Goal: Information Seeking & Learning: Learn about a topic

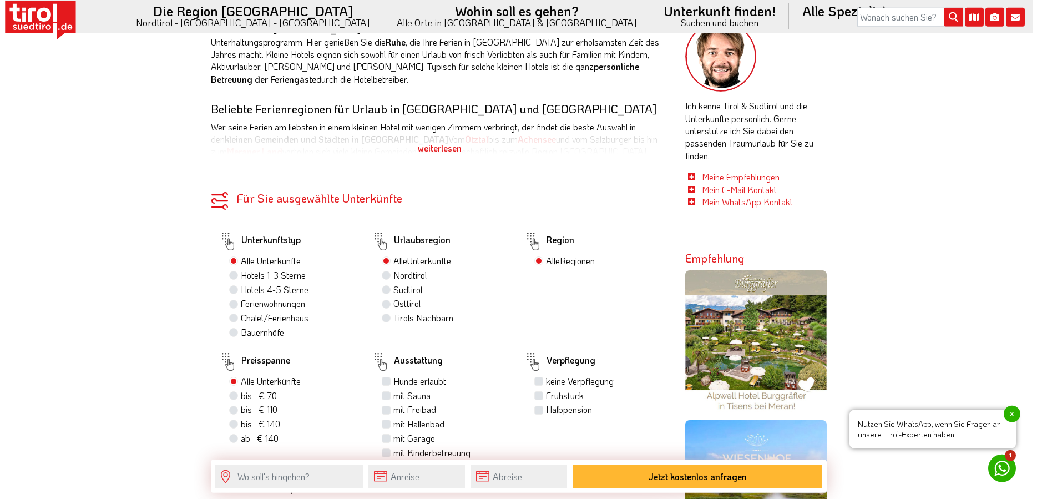
scroll to position [623, 0]
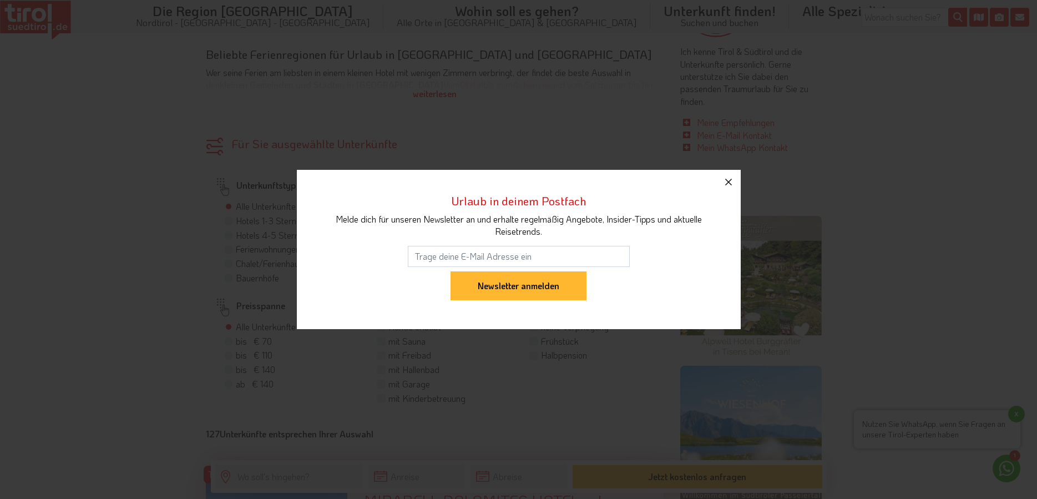
click at [726, 182] on icon "button" at bounding box center [728, 181] width 13 height 13
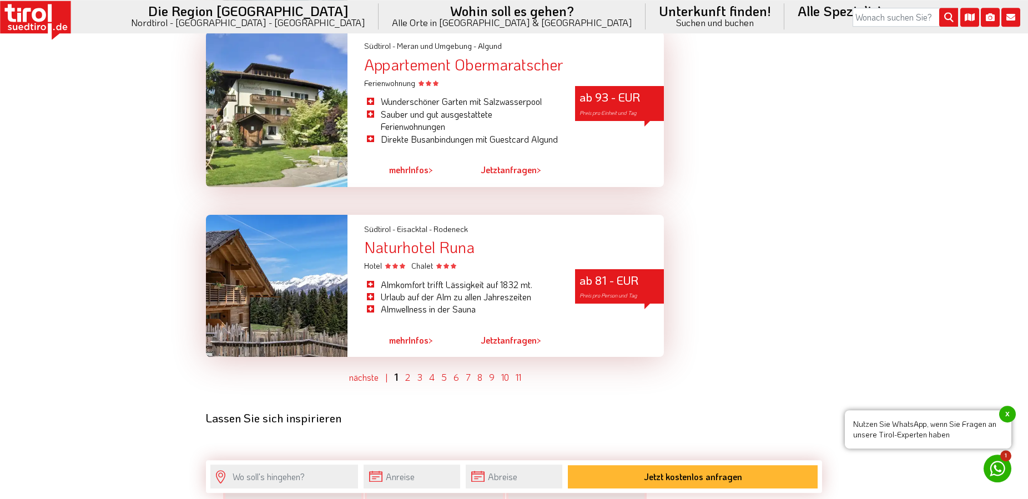
scroll to position [3170, 0]
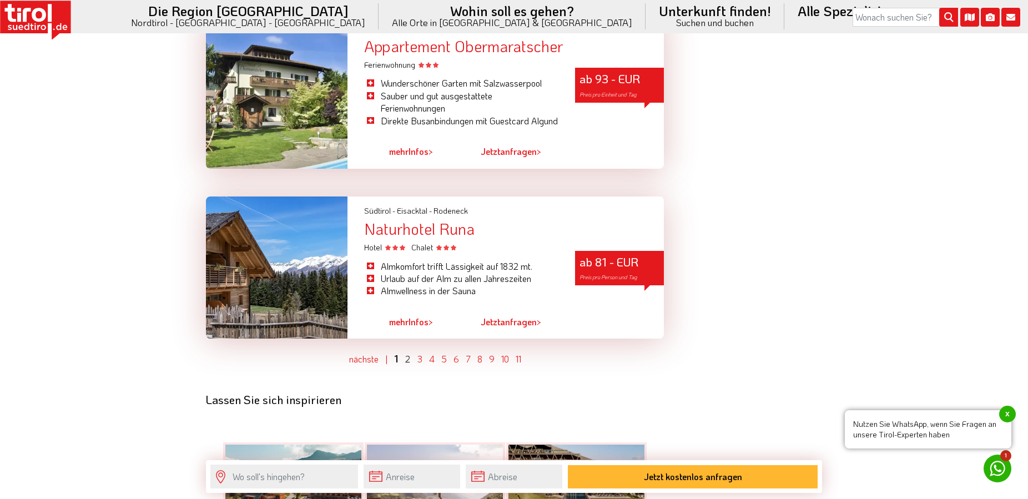
click at [410, 366] on ul "nächste | 1 2 3 4 5 6 7 8 9 10 11" at bounding box center [435, 359] width 458 height 14
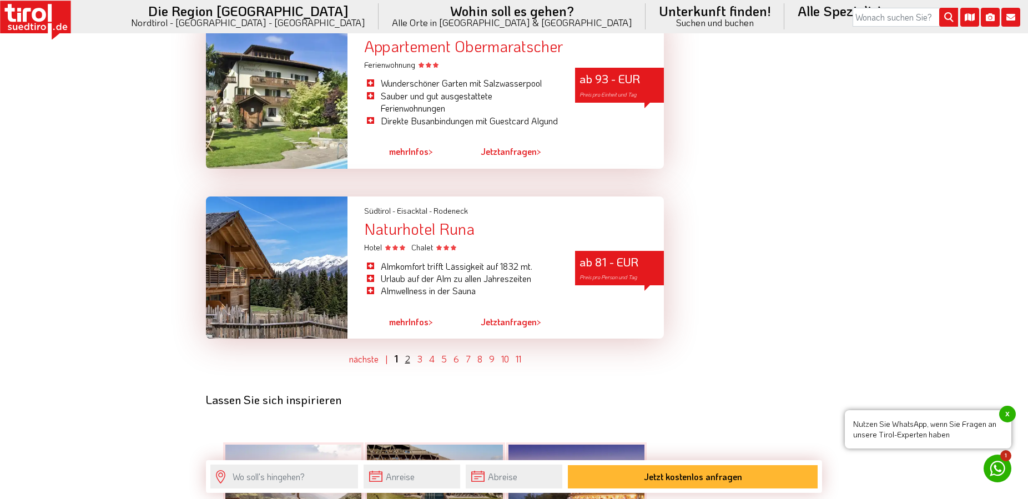
click at [407, 365] on link "2" at bounding box center [407, 359] width 5 height 12
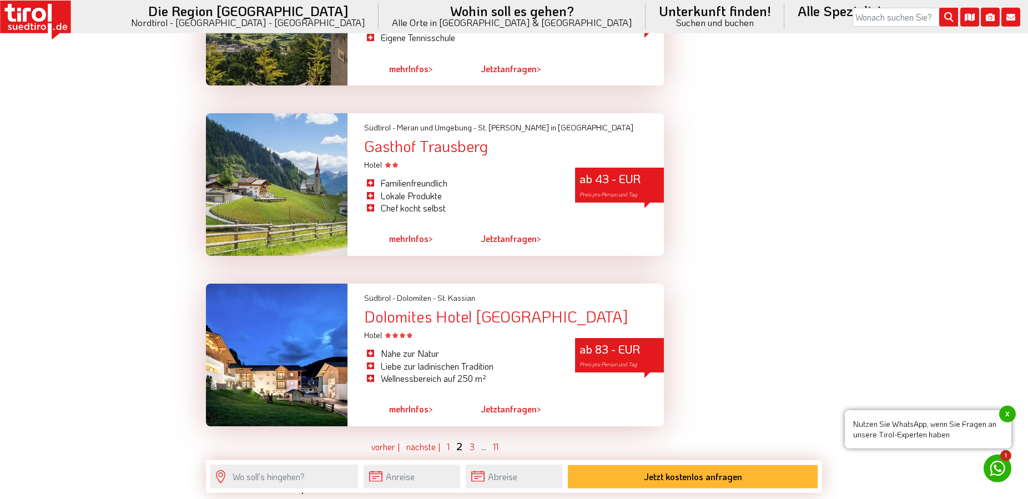
scroll to position [3079, 0]
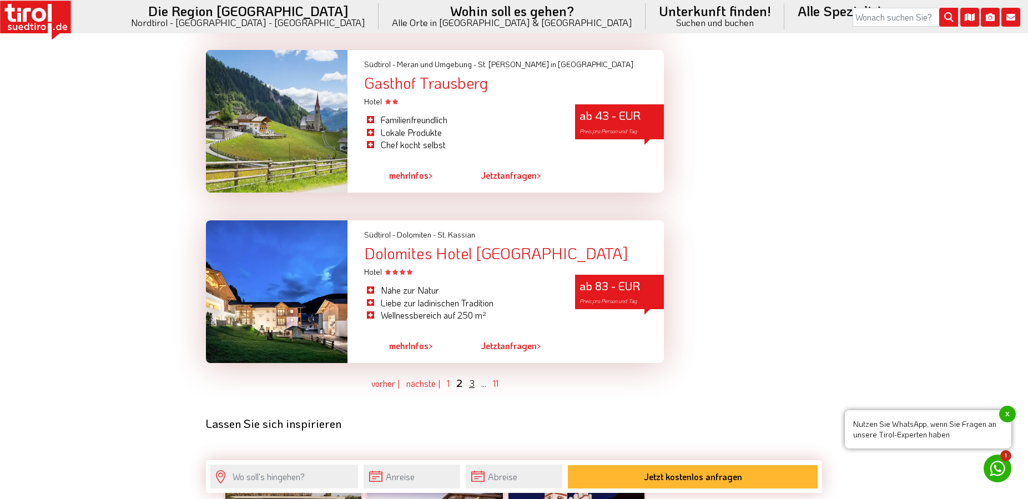
click at [470, 377] on link "3" at bounding box center [472, 383] width 6 height 12
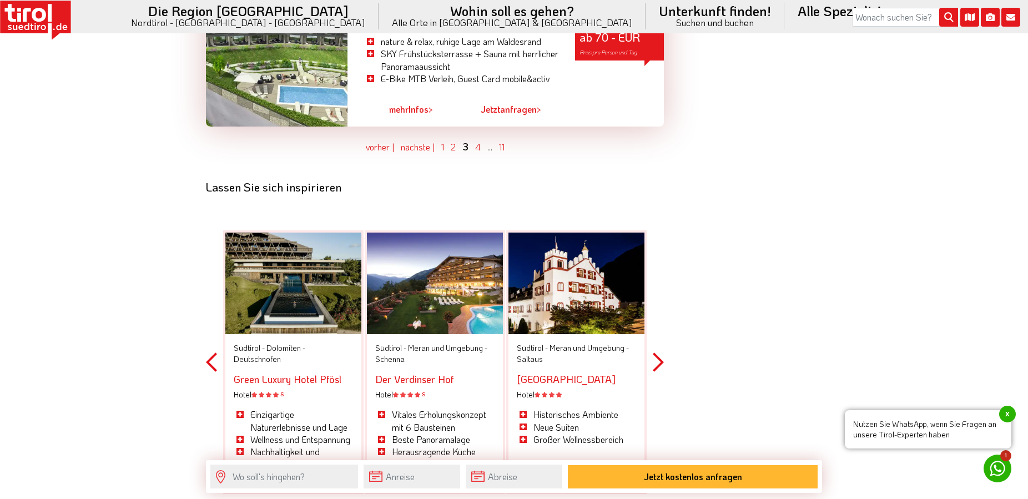
scroll to position [3419, 0]
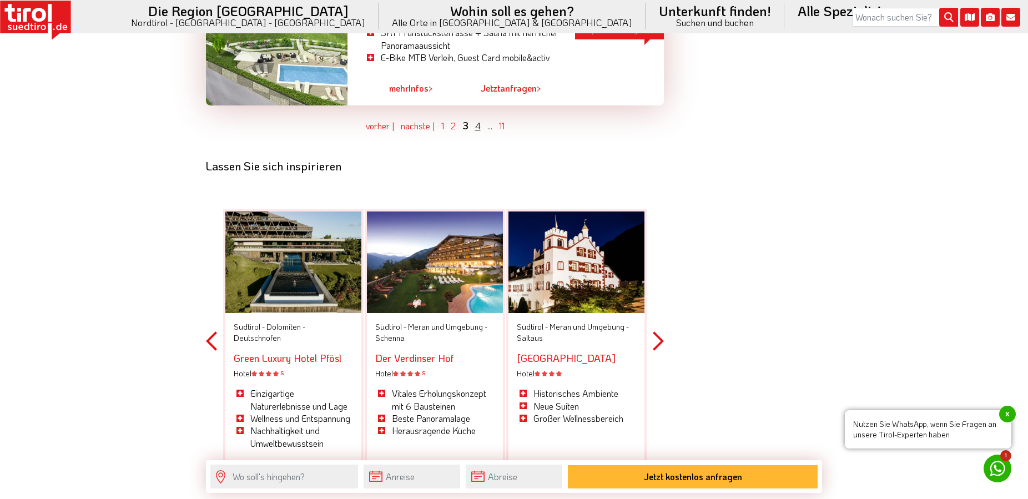
click at [478, 120] on link "4" at bounding box center [478, 126] width 6 height 12
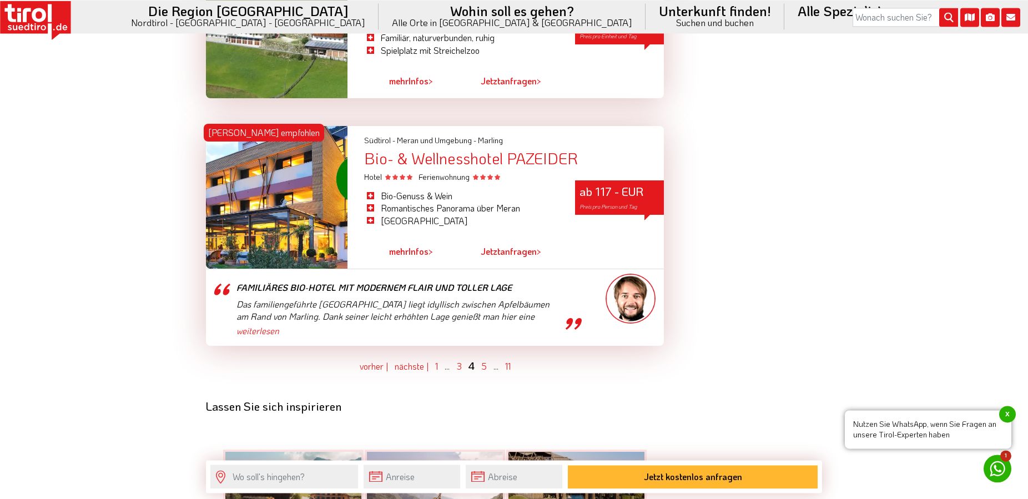
scroll to position [3193, 0]
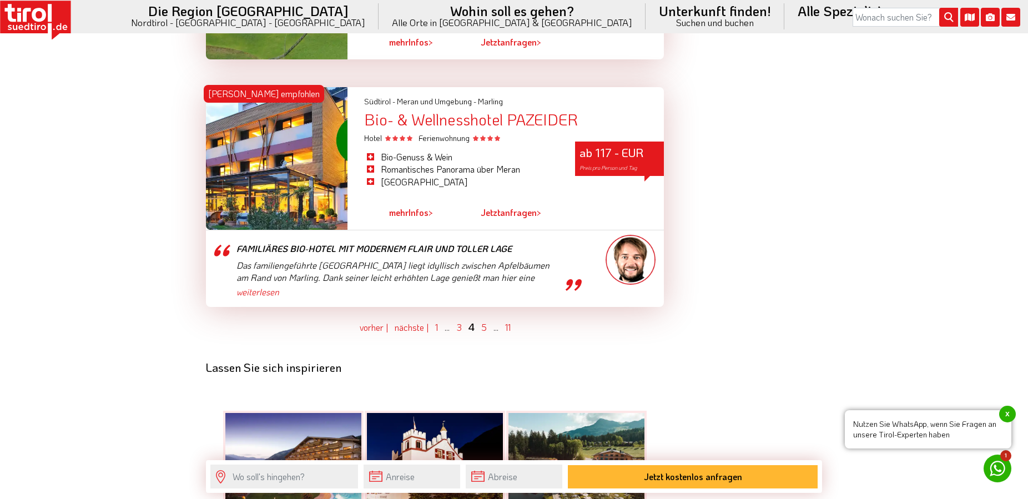
click at [419, 200] on link "mehr Infos >" at bounding box center [411, 213] width 44 height 26
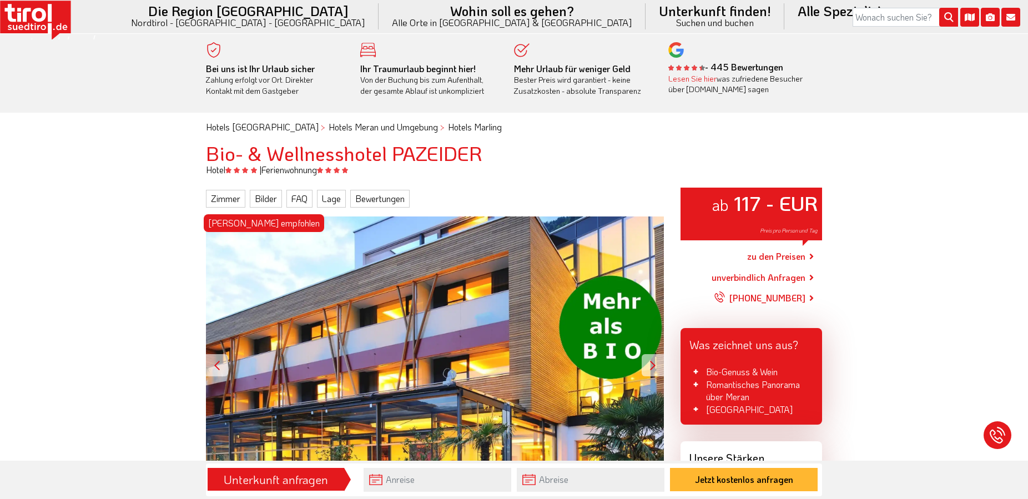
scroll to position [170, 0]
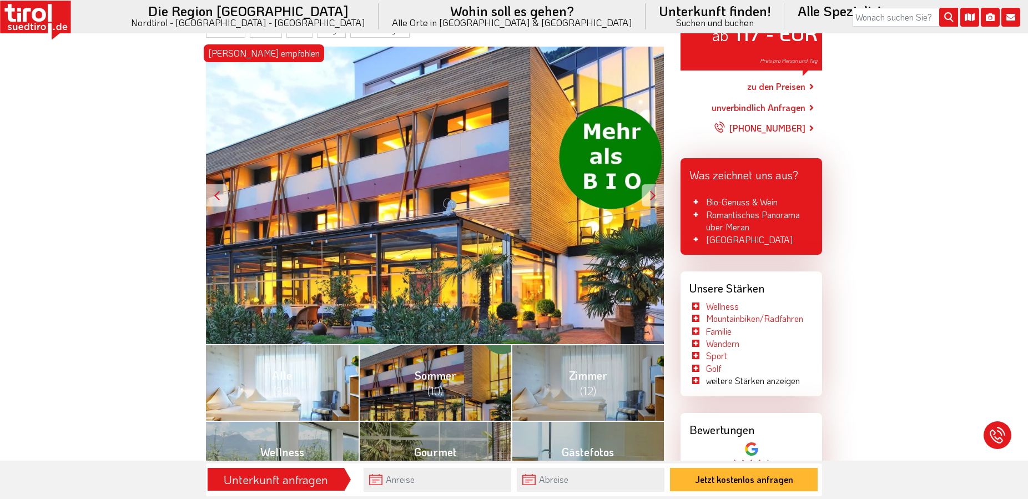
click at [318, 377] on link "Alle (94)" at bounding box center [282, 382] width 153 height 77
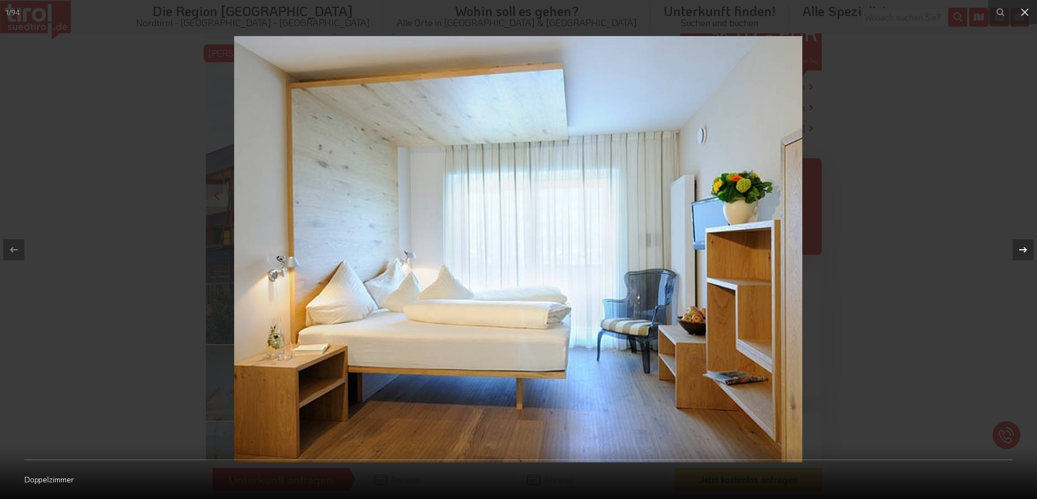
click at [1015, 251] on div at bounding box center [1023, 249] width 21 height 21
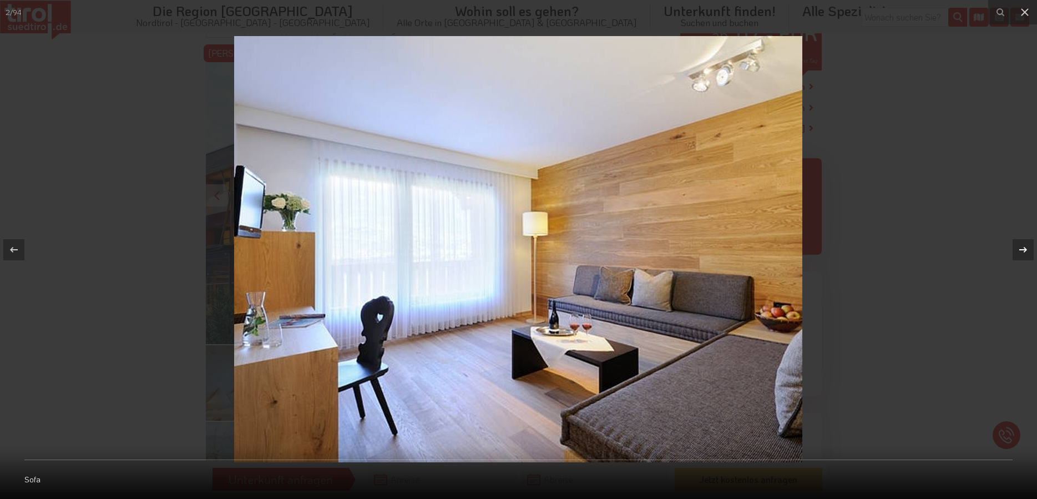
click at [1015, 251] on div at bounding box center [1023, 249] width 21 height 21
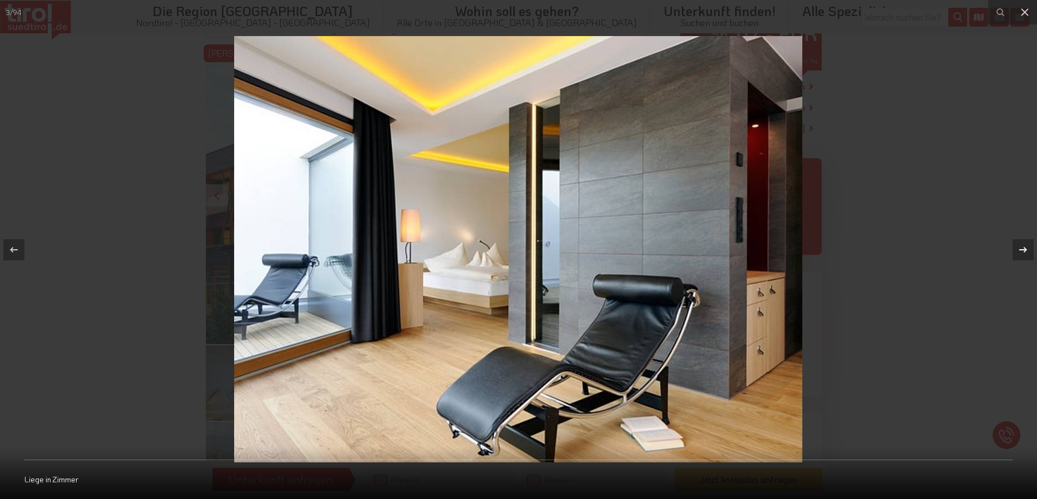
click at [1015, 251] on div at bounding box center [1023, 249] width 21 height 21
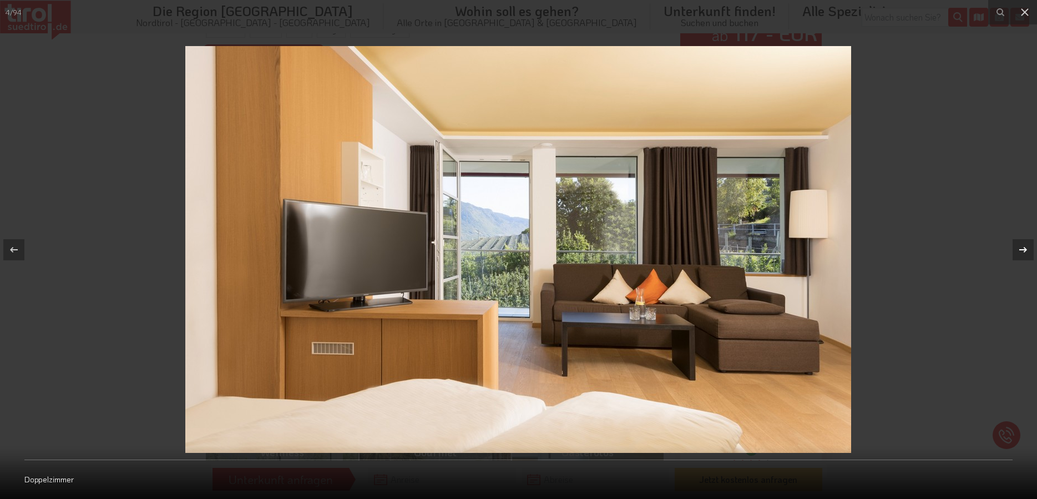
click at [1015, 251] on div at bounding box center [1023, 249] width 21 height 21
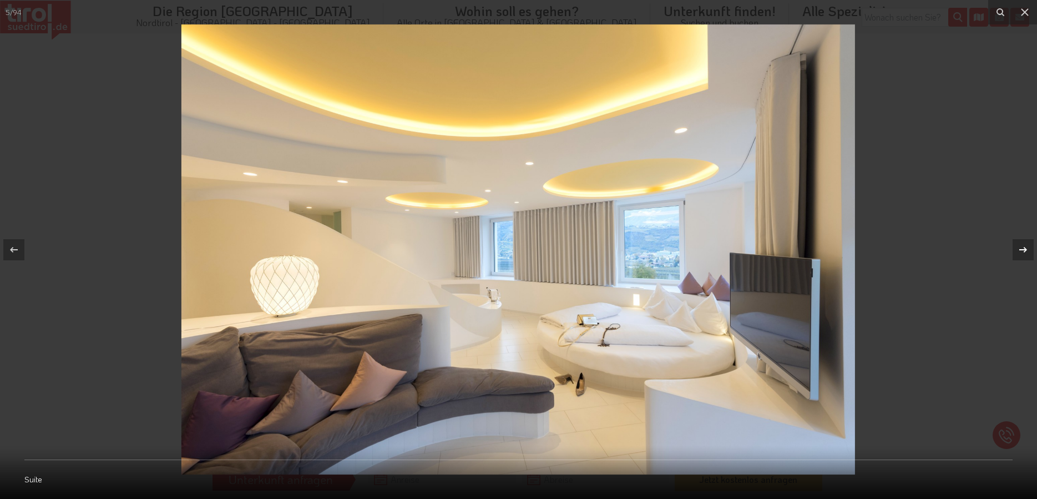
click at [1015, 251] on div at bounding box center [1023, 249] width 21 height 21
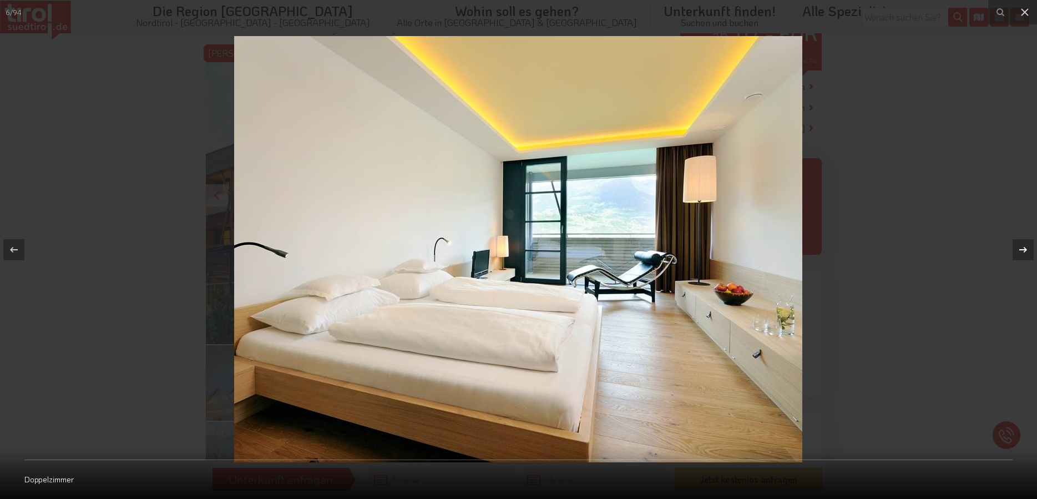
click at [1015, 251] on div at bounding box center [1023, 249] width 21 height 21
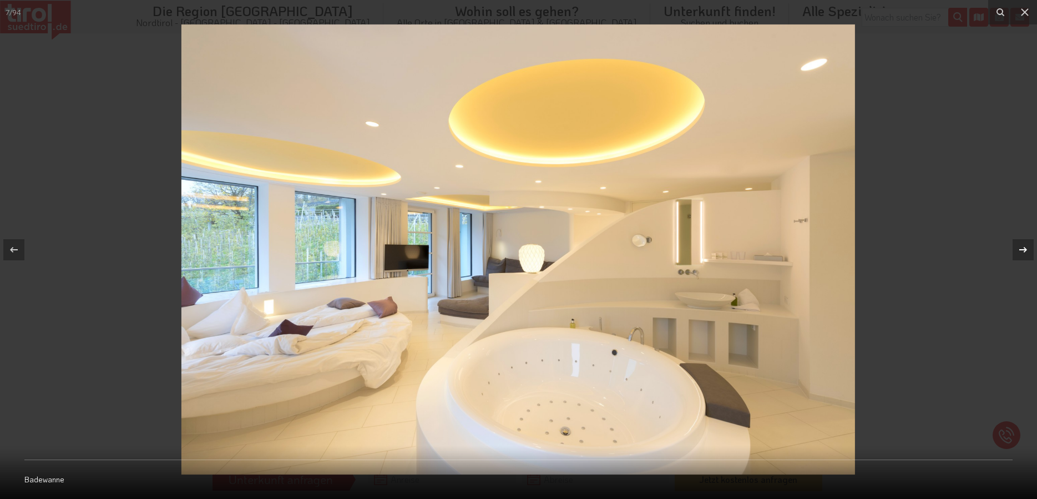
click at [1015, 251] on div at bounding box center [1023, 249] width 21 height 21
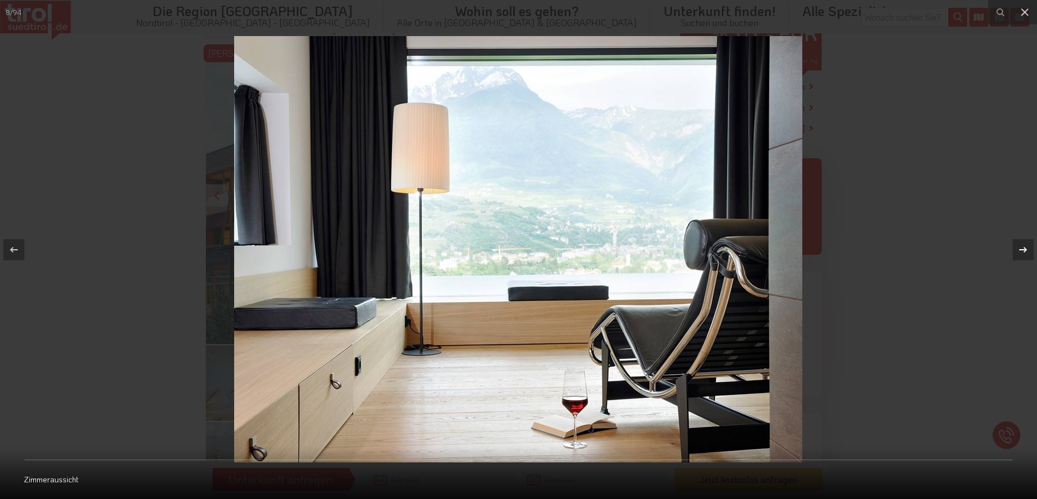
click at [1015, 251] on div at bounding box center [1023, 249] width 21 height 21
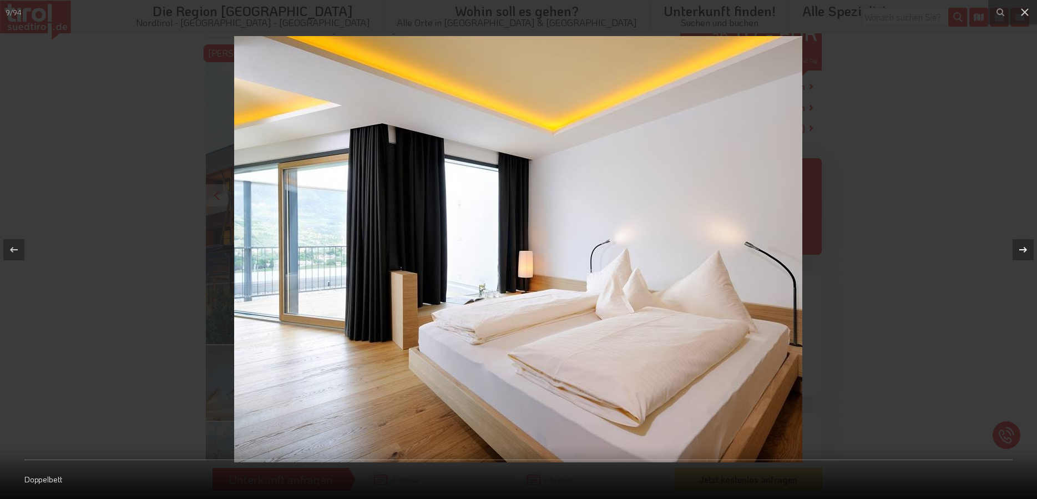
click at [1015, 251] on div at bounding box center [1023, 249] width 21 height 21
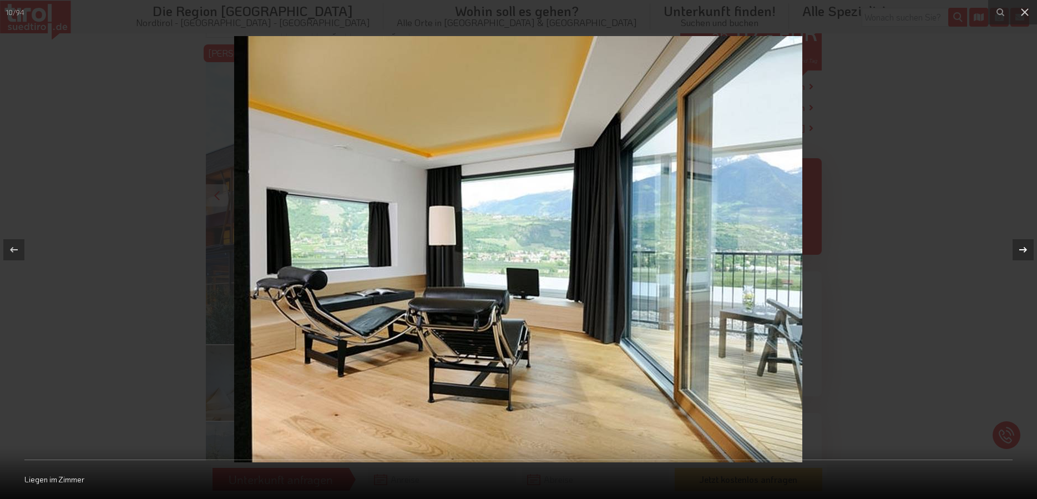
click at [1015, 251] on div at bounding box center [1023, 249] width 21 height 21
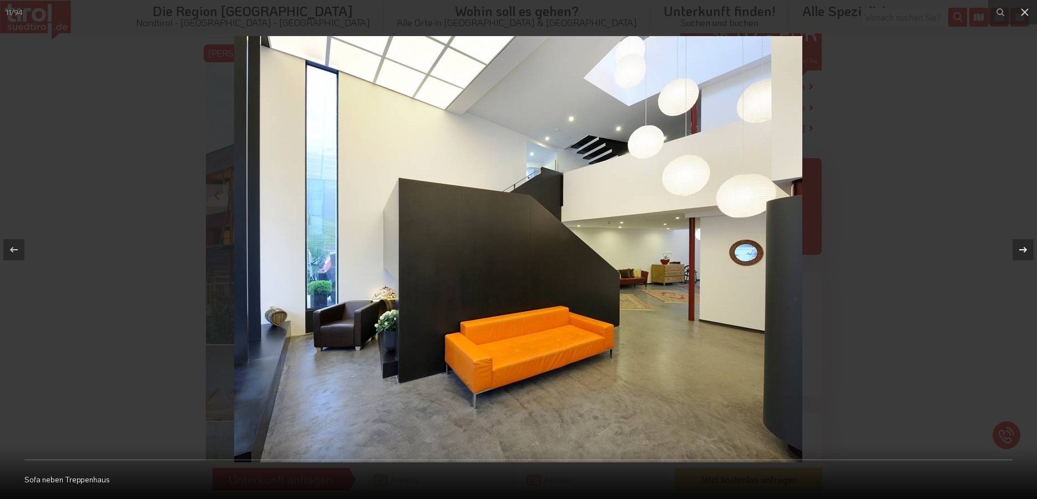
click at [1015, 251] on div at bounding box center [1023, 249] width 21 height 21
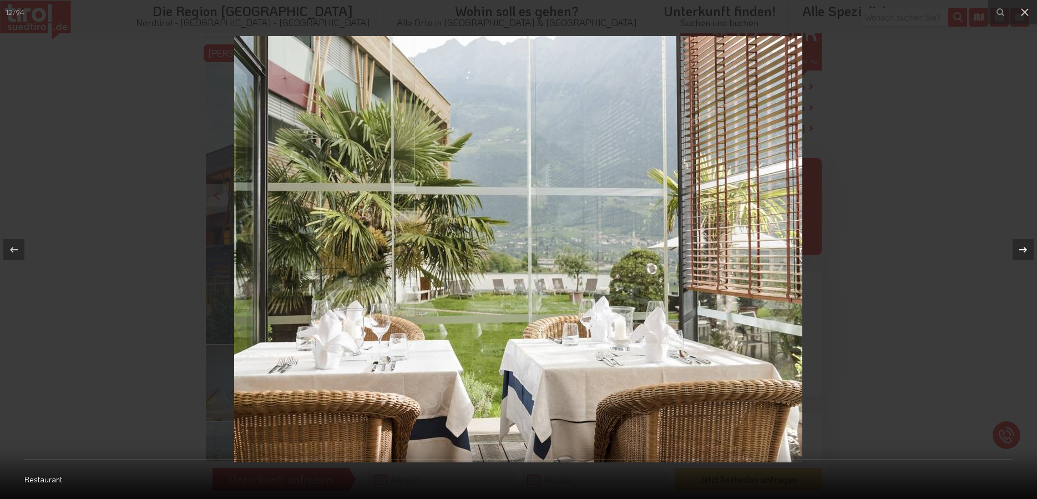
click at [1015, 251] on div at bounding box center [1023, 249] width 21 height 21
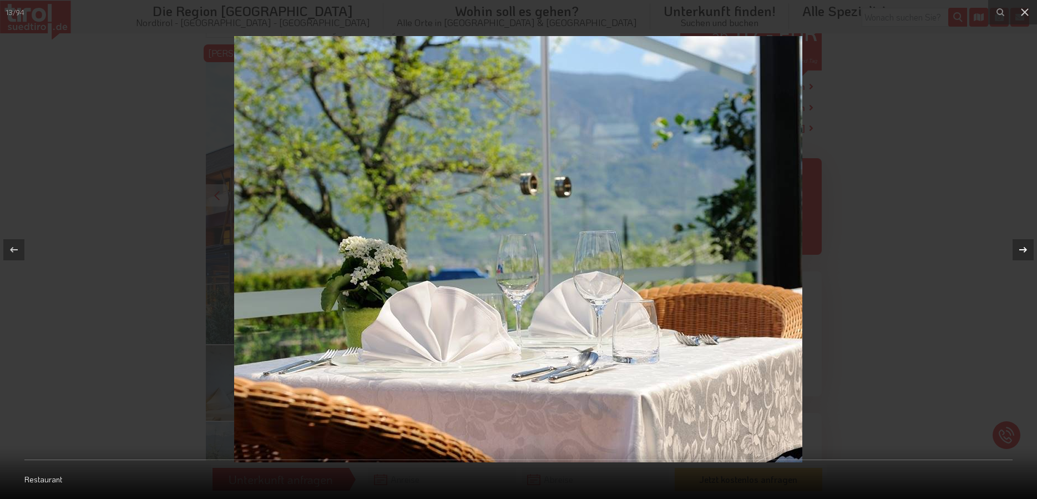
click at [1015, 251] on div at bounding box center [1023, 249] width 21 height 21
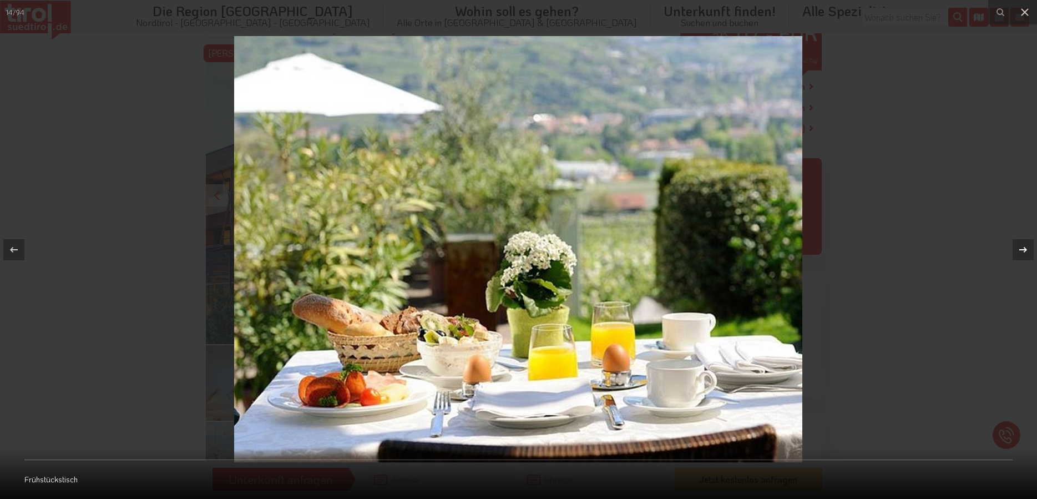
click at [1015, 251] on div at bounding box center [1023, 249] width 21 height 21
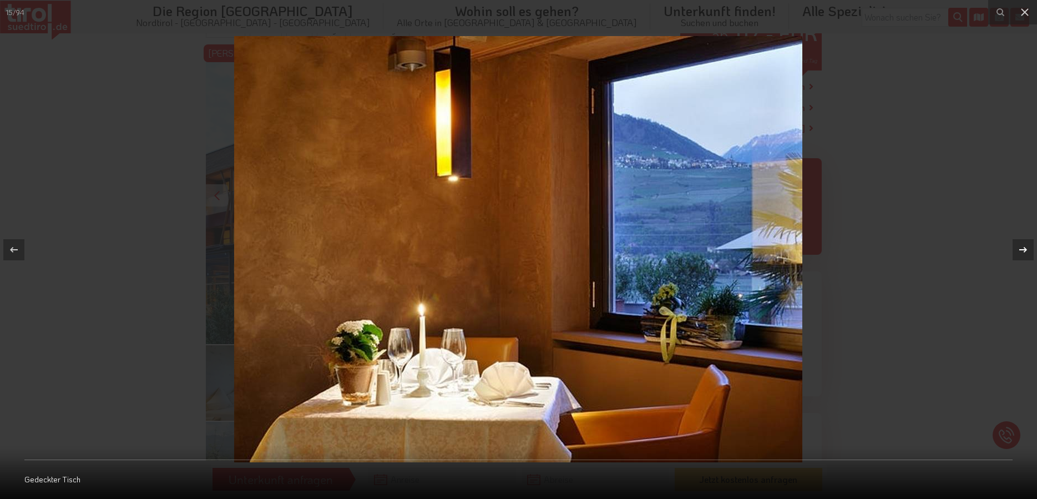
click at [1015, 251] on div at bounding box center [1023, 249] width 21 height 21
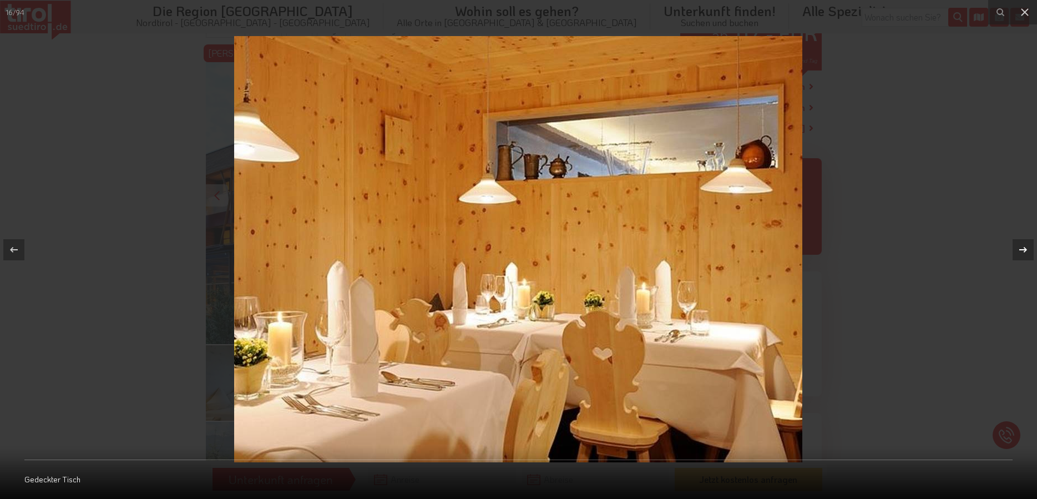
click at [1015, 251] on div at bounding box center [1023, 249] width 21 height 21
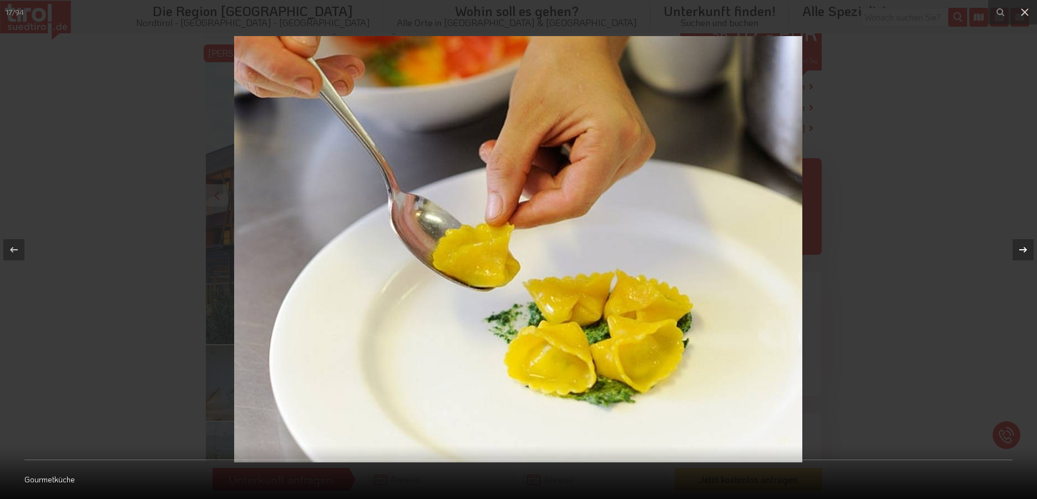
click at [1015, 251] on div at bounding box center [1023, 249] width 21 height 21
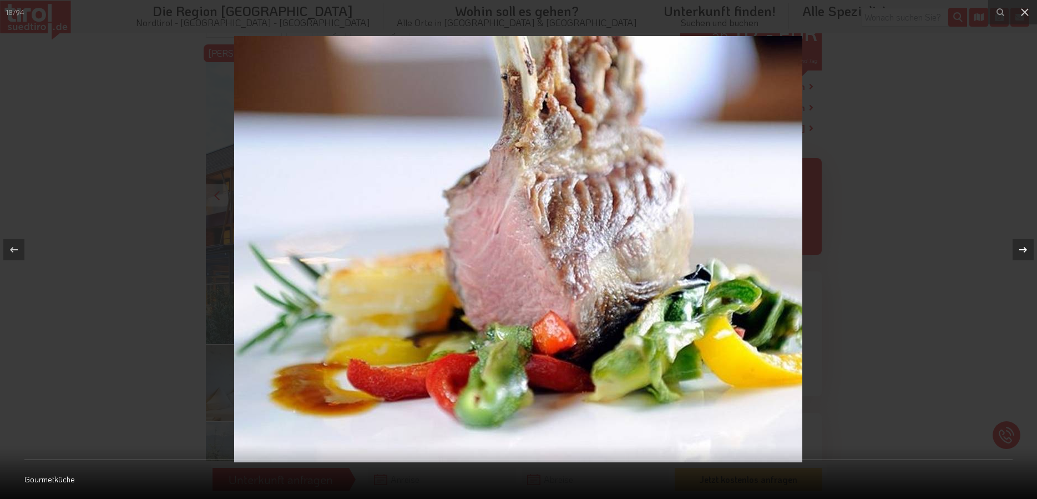
click at [1015, 251] on div at bounding box center [1023, 249] width 21 height 21
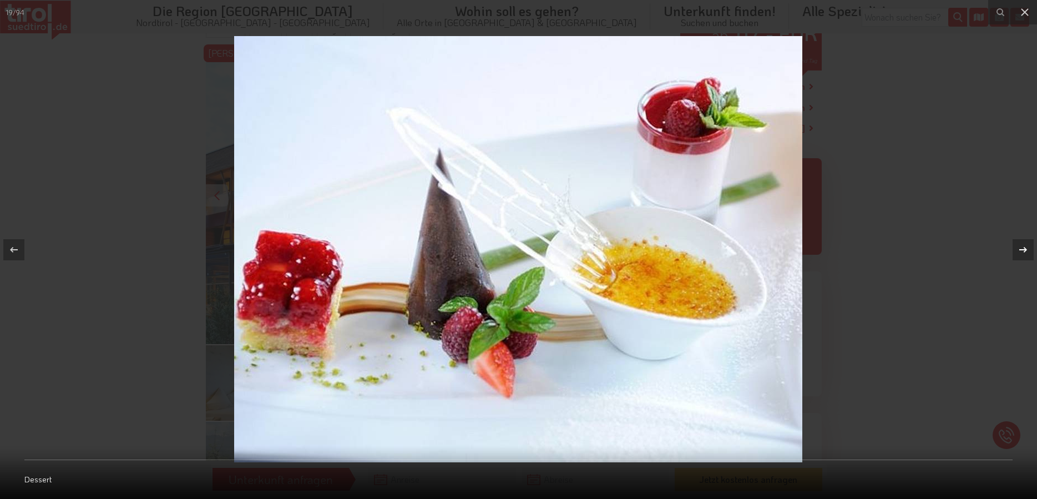
click at [1015, 251] on div at bounding box center [1023, 249] width 21 height 21
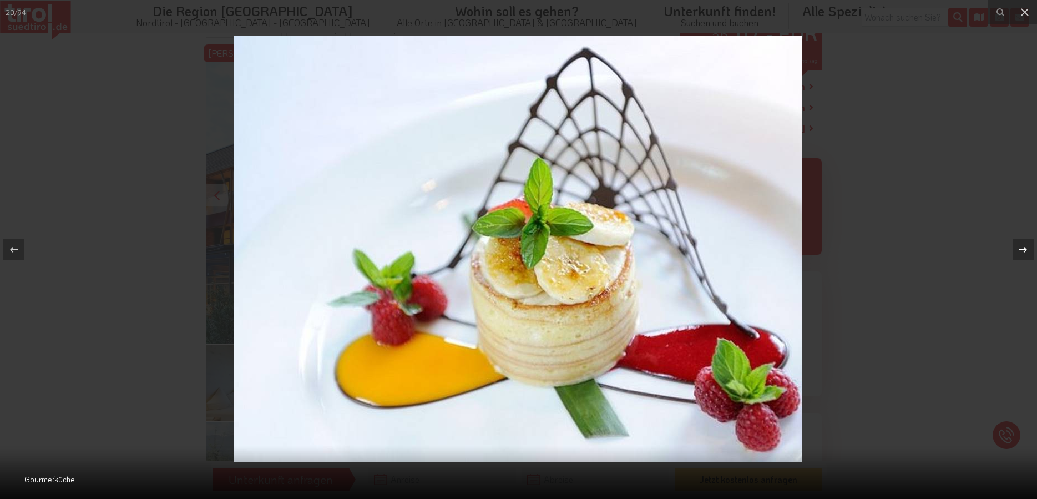
click at [1015, 251] on div at bounding box center [1023, 249] width 21 height 21
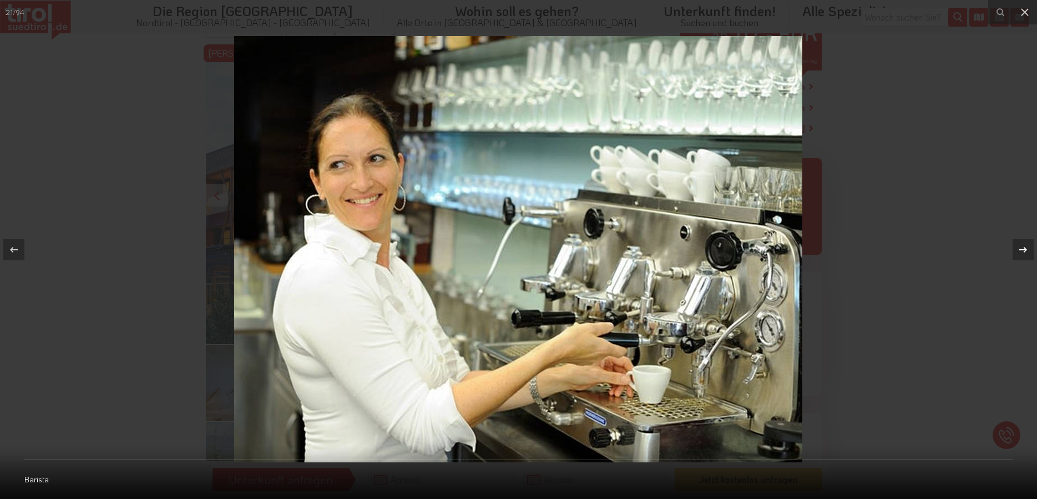
click at [1015, 251] on div at bounding box center [1023, 249] width 21 height 21
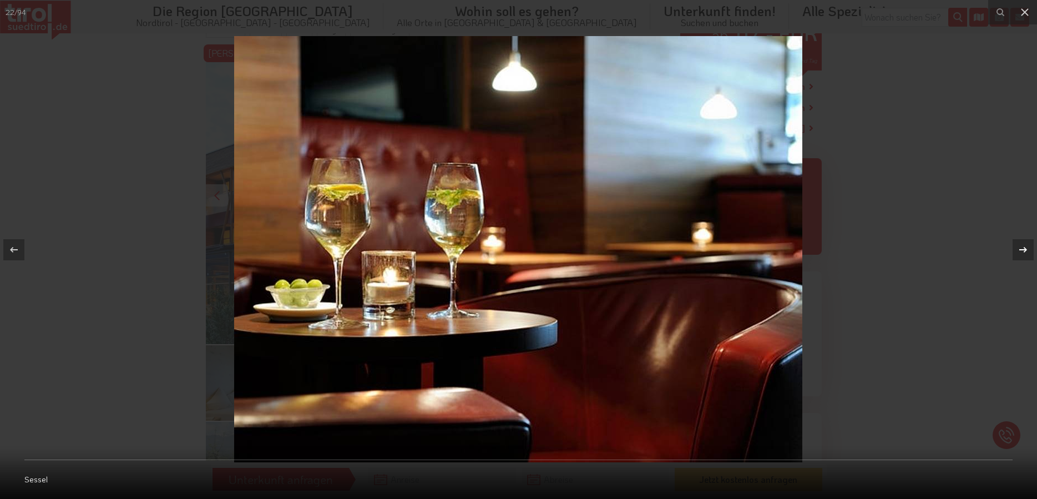
click at [1015, 251] on div at bounding box center [1023, 249] width 21 height 21
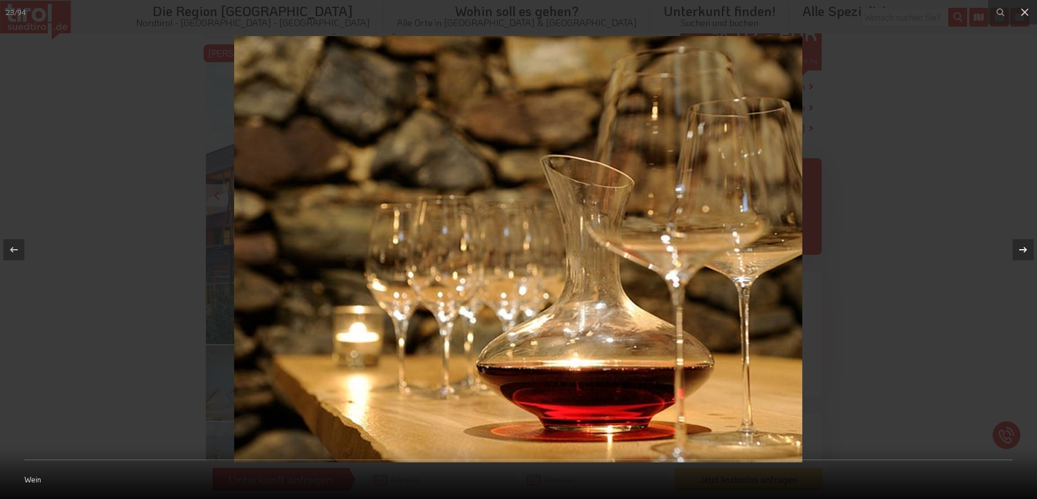
click at [1015, 251] on div at bounding box center [1023, 249] width 21 height 21
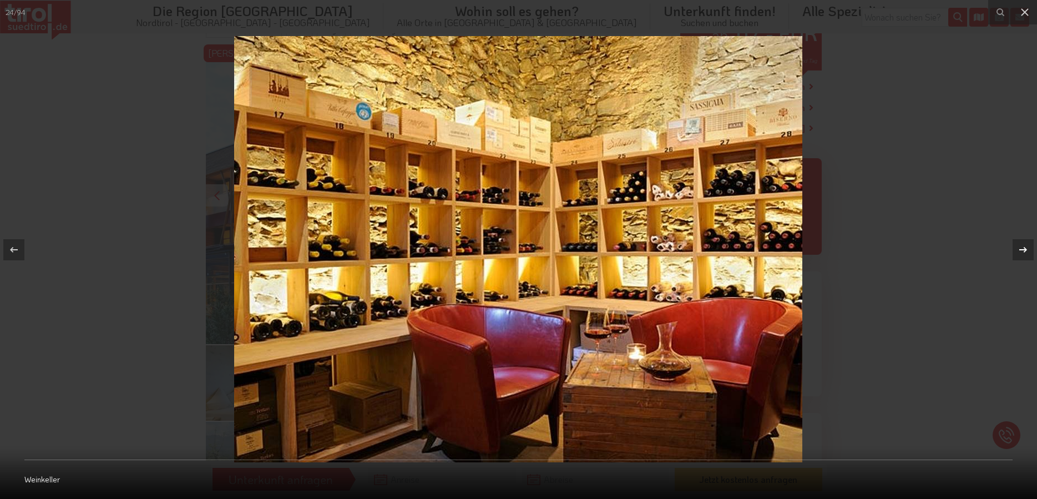
click at [1015, 251] on div at bounding box center [1023, 249] width 21 height 21
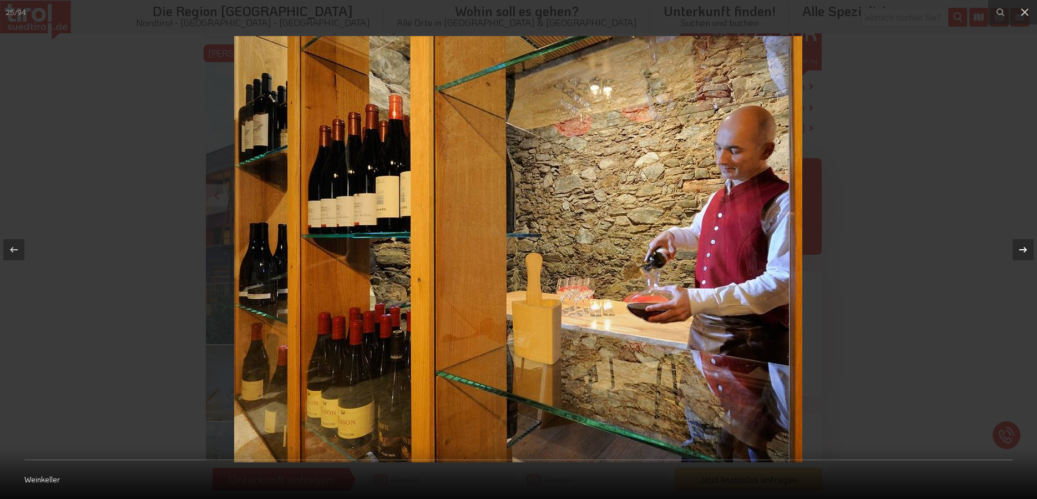
click at [1015, 251] on div at bounding box center [1023, 249] width 21 height 21
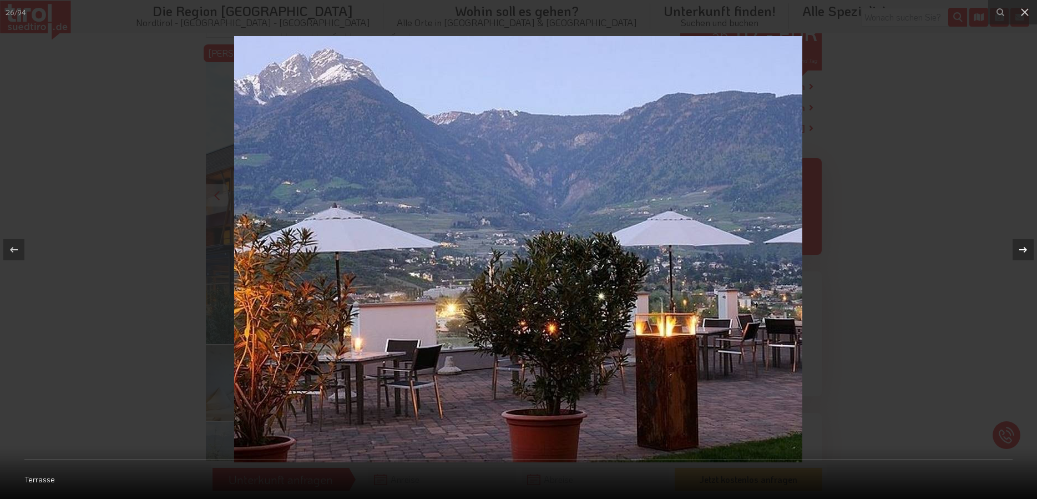
click at [1015, 251] on div at bounding box center [1023, 249] width 21 height 21
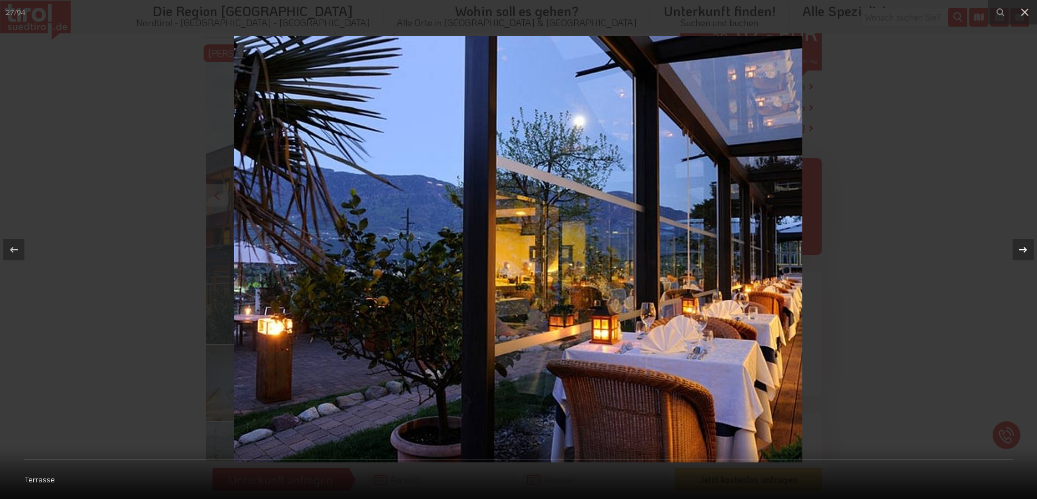
click at [1015, 251] on div at bounding box center [1023, 249] width 21 height 21
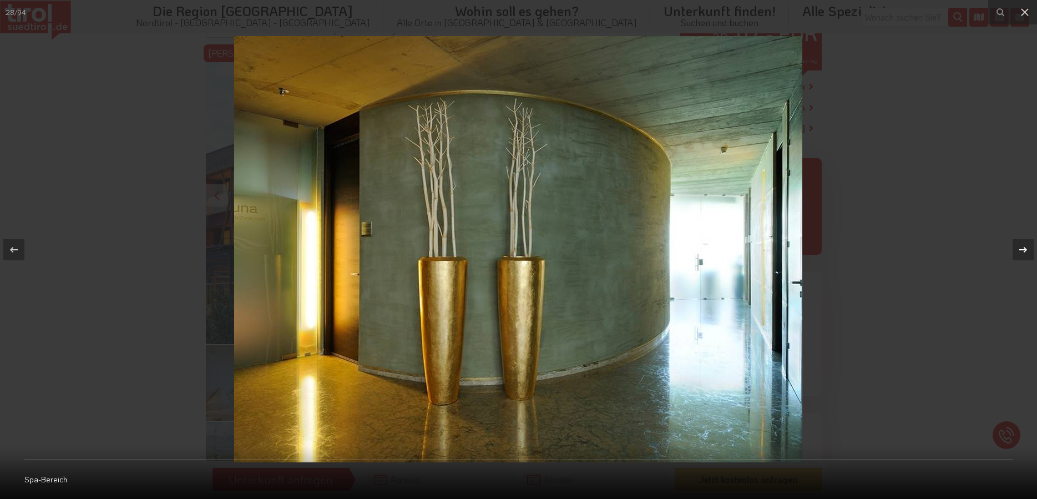
click at [1015, 251] on div at bounding box center [1023, 249] width 21 height 21
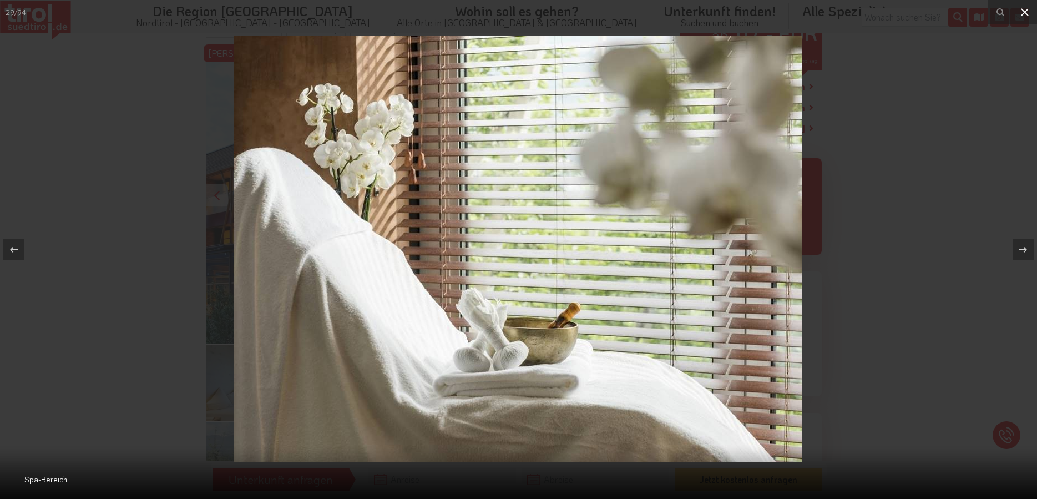
click at [1027, 13] on icon at bounding box center [1025, 12] width 8 height 8
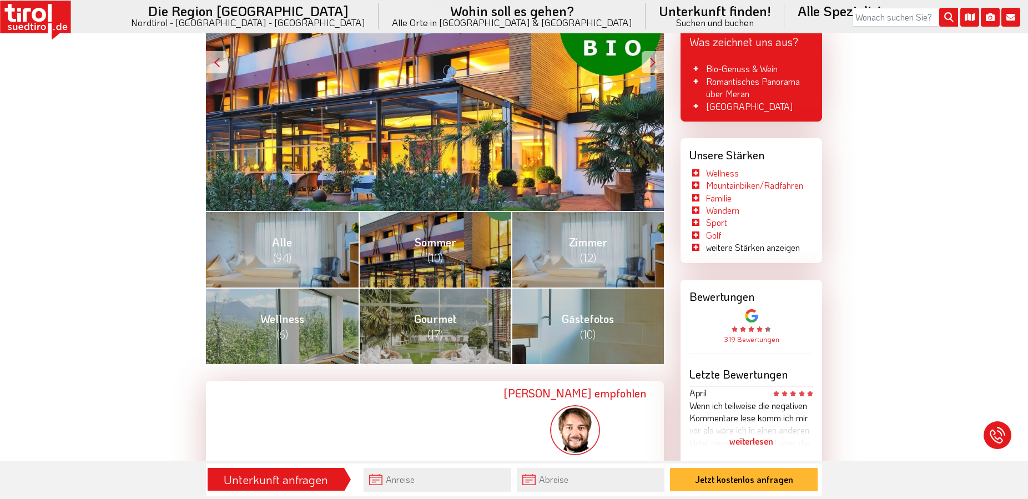
scroll to position [283, 0]
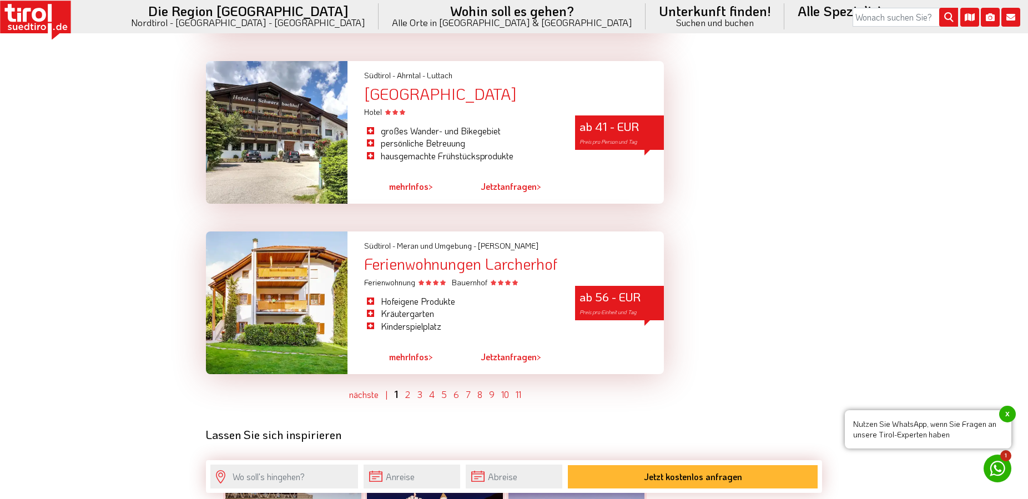
scroll to position [3193, 0]
click at [431, 388] on link "4" at bounding box center [432, 394] width 6 height 12
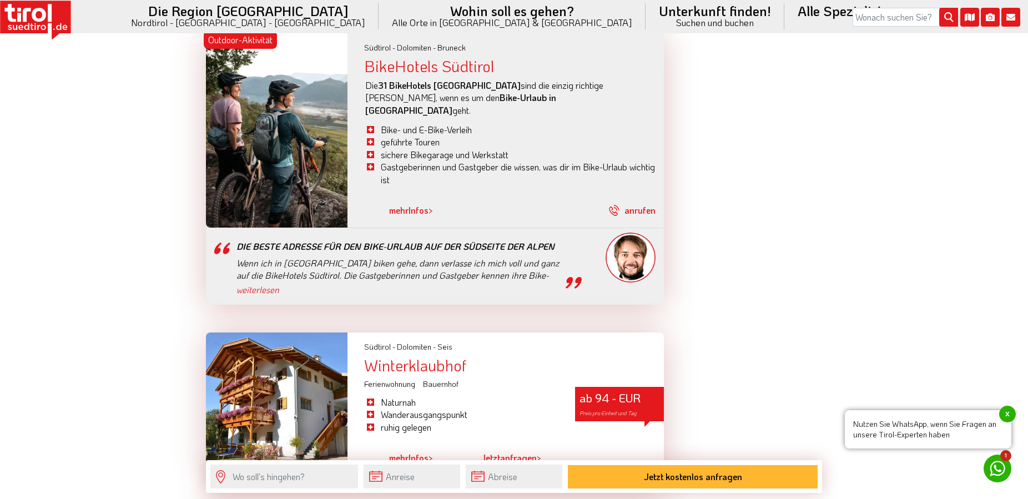
scroll to position [2400, 0]
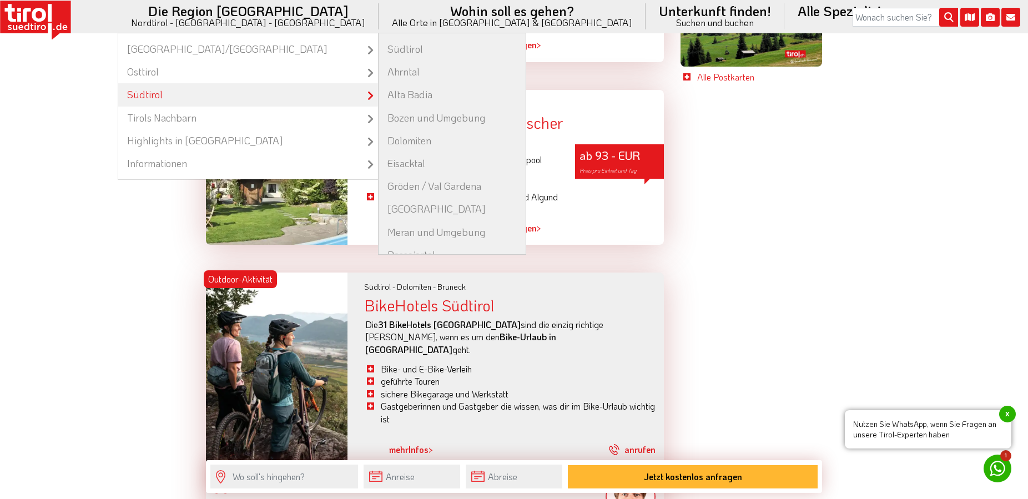
click at [376, 95] on icon at bounding box center [376, 99] width 19 height 19
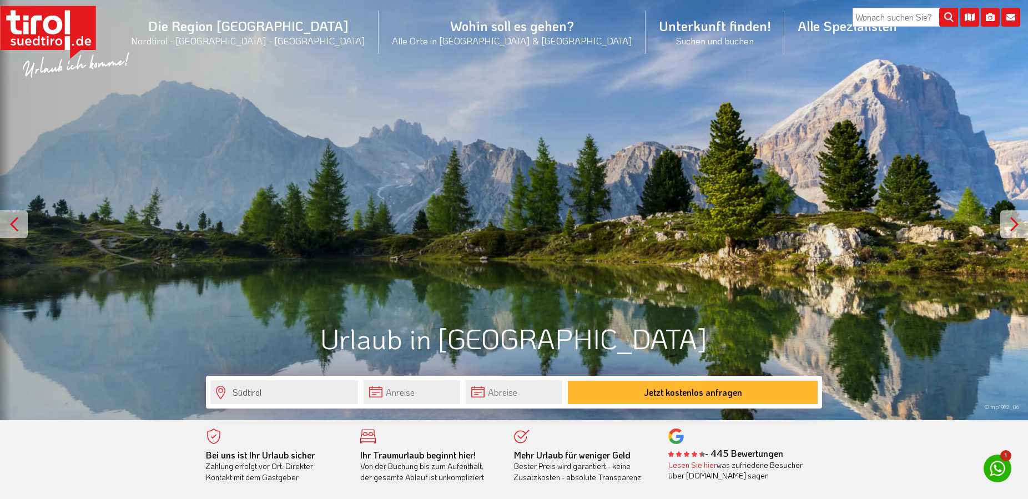
click at [394, 185] on div "© mp1982_06" at bounding box center [514, 210] width 1028 height 420
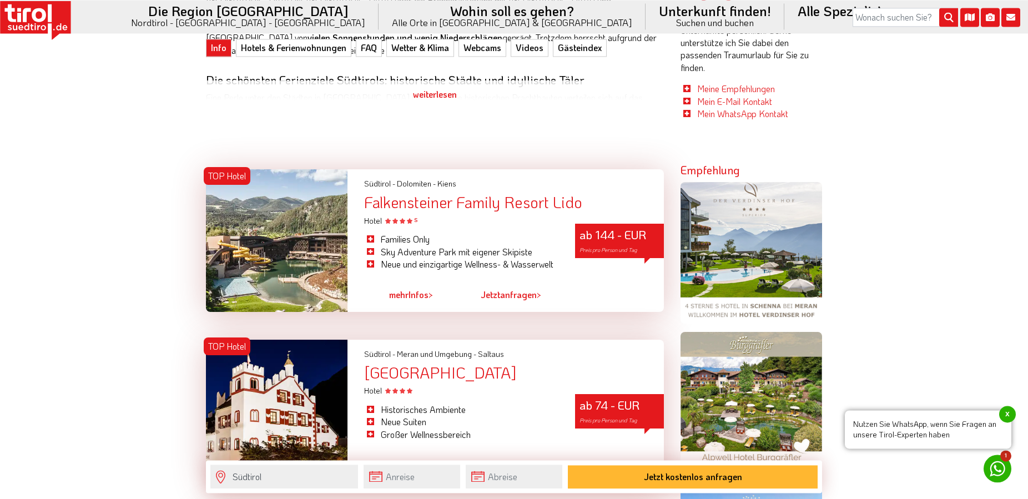
scroll to position [679, 0]
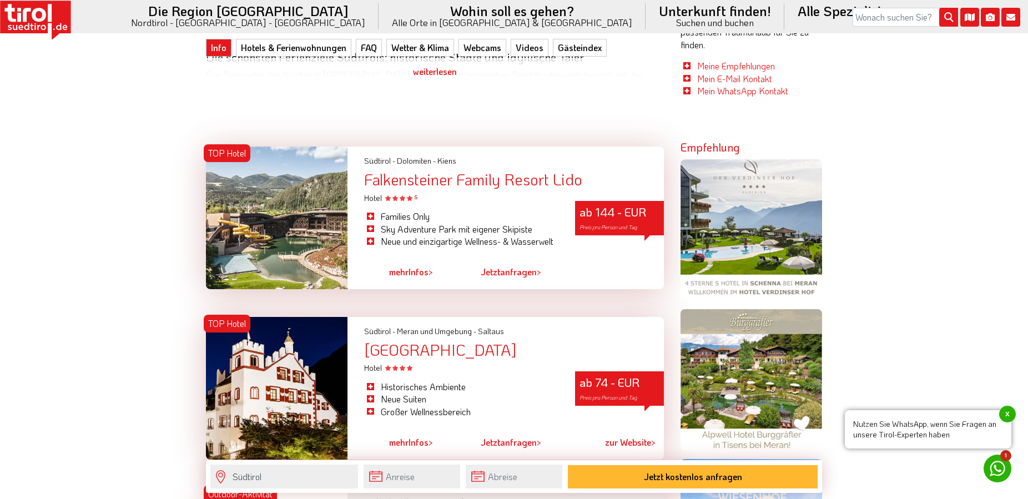
drag, startPoint x: 587, startPoint y: 185, endPoint x: 361, endPoint y: 178, distance: 226.0
click at [361, 178] on div "Südtirol - Dolomiten - Kiens Falkensteiner Family Resort Lido Hotel S" at bounding box center [514, 175] width 316 height 57
copy div "Falkensteiner Family Resort Lido"
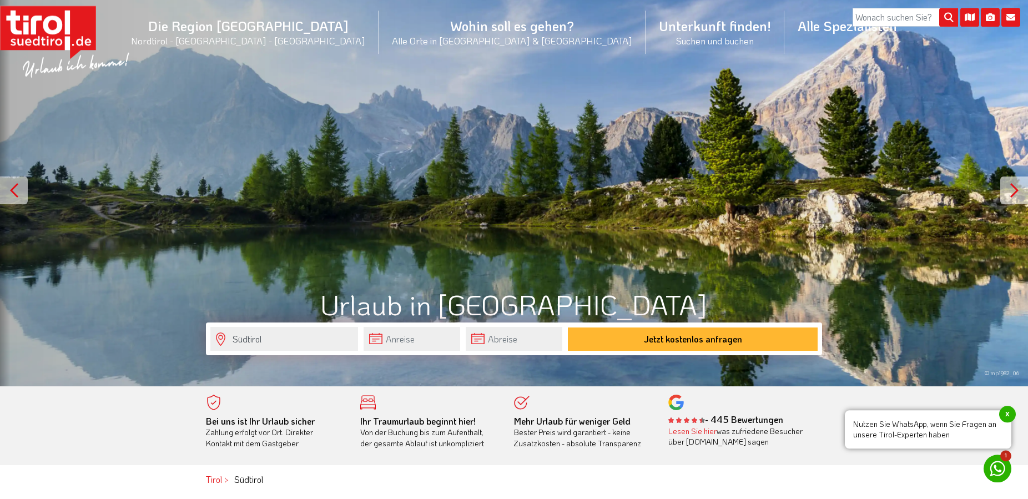
scroll to position [0, 0]
